Goal: Task Accomplishment & Management: Use online tool/utility

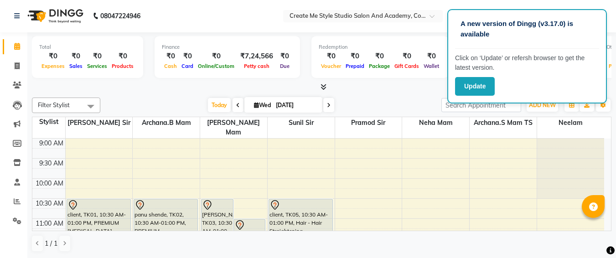
scroll to position [161, 0]
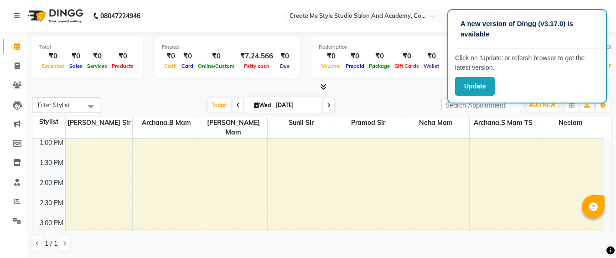
click at [313, 102] on input "[DATE]" at bounding box center [296, 105] width 46 height 14
select select "9"
select select "2025"
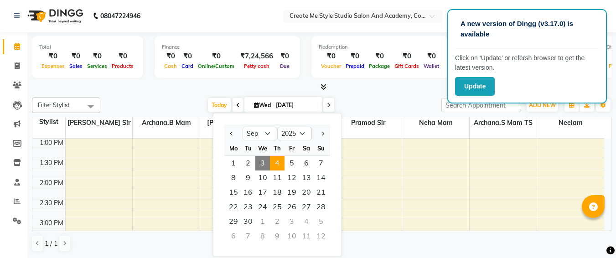
click at [278, 163] on span "4" at bounding box center [277, 163] width 15 height 15
type input "[DATE]"
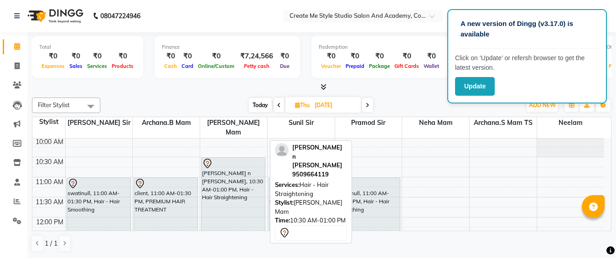
scroll to position [41, 0]
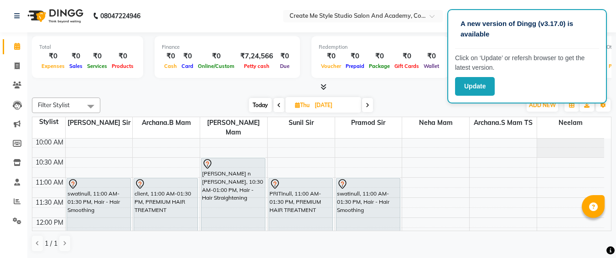
click at [348, 108] on input "[DATE]" at bounding box center [335, 105] width 46 height 14
select select "9"
select select "2025"
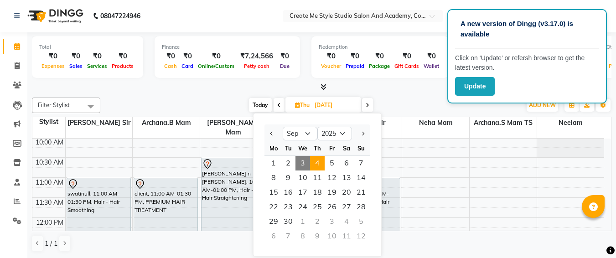
click at [303, 163] on span "3" at bounding box center [302, 163] width 15 height 15
type input "[DATE]"
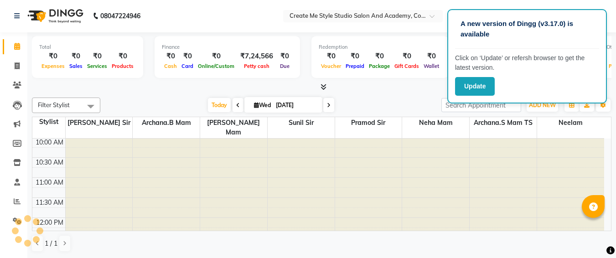
scroll to position [281, 0]
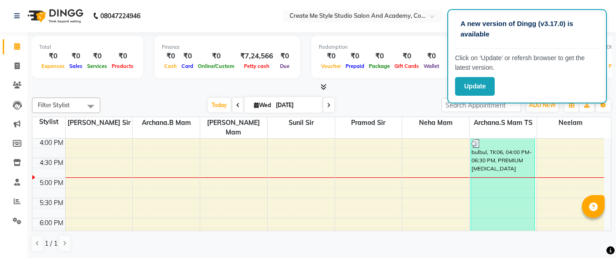
click at [303, 163] on div "9:00 AM 9:30 AM 10:00 AM 10:30 AM 11:00 AM 11:30 AM 12:00 PM 12:30 PM 1:00 PM 1…" at bounding box center [318, 117] width 572 height 521
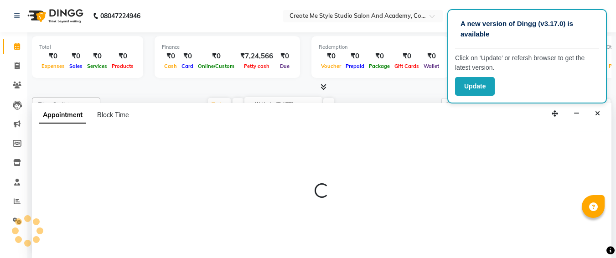
drag, startPoint x: 303, startPoint y: 163, endPoint x: 292, endPoint y: 157, distance: 12.0
click at [292, 157] on div at bounding box center [322, 194] width 580 height 127
select select "79115"
select select "tentative"
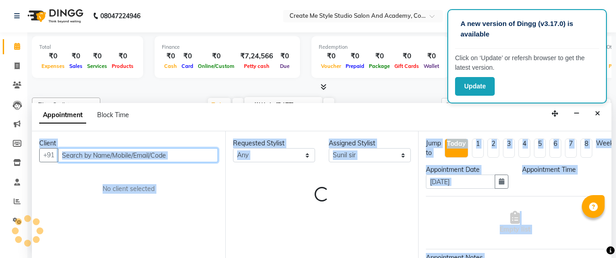
click at [292, 157] on select "Any [PERSON_NAME] sir Archana.B mam Archana.S mam TS [PERSON_NAME] mam [PERSON_…" at bounding box center [274, 155] width 82 height 14
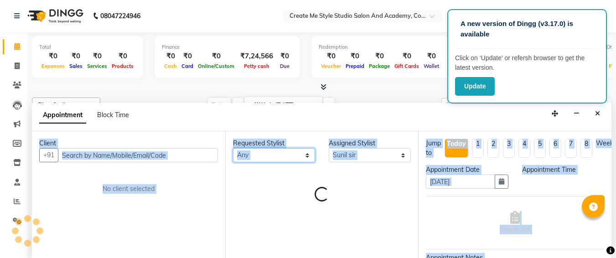
select select "1005"
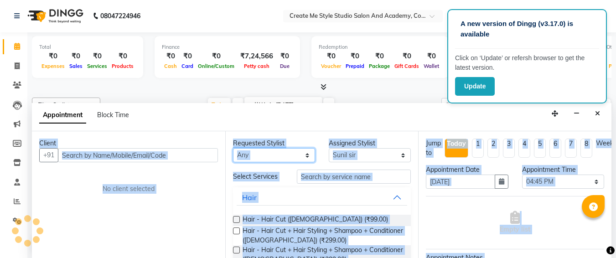
click at [292, 157] on select "Any [PERSON_NAME] sir Archana.B mam Archana.S mam TS [PERSON_NAME] mam [PERSON_…" at bounding box center [274, 155] width 82 height 14
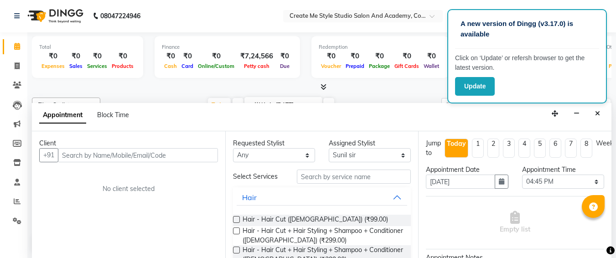
click at [172, 95] on div "Filter Stylist Select All [PERSON_NAME] sir Archana.B mam Archana.S mam TS [PER…" at bounding box center [322, 175] width 580 height 162
click at [595, 111] on icon "Close" at bounding box center [597, 113] width 5 height 6
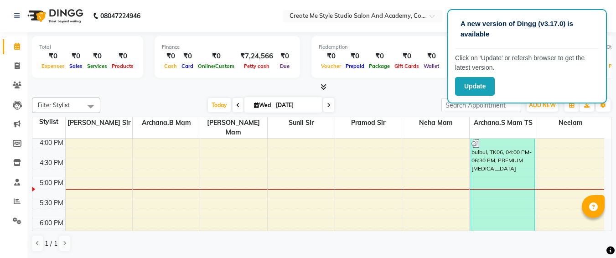
click at [0, 120] on li "Marketing" at bounding box center [13, 124] width 27 height 20
